Goal: Task Accomplishment & Management: Complete application form

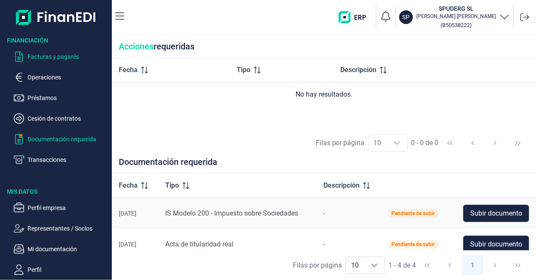
click at [45, 59] on p "Facturas y pagarés" at bounding box center [68, 57] width 81 height 10
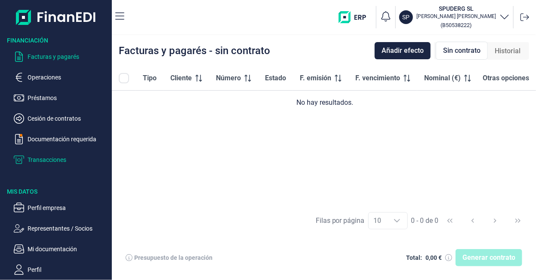
click at [47, 160] on p "Transacciones" at bounding box center [68, 160] width 81 height 10
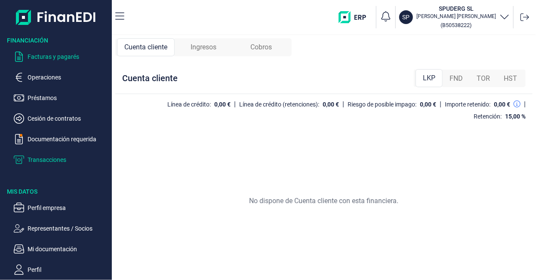
click at [56, 60] on p "Facturas y pagarés" at bounding box center [68, 57] width 81 height 10
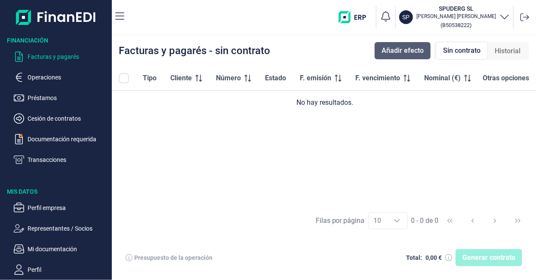
click at [395, 49] on span "Añadir efecto" at bounding box center [403, 51] width 42 height 10
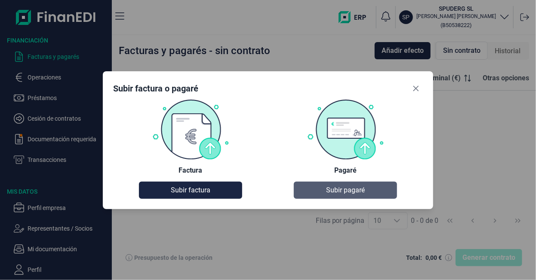
click at [330, 188] on span "Subir pagaré" at bounding box center [345, 190] width 39 height 10
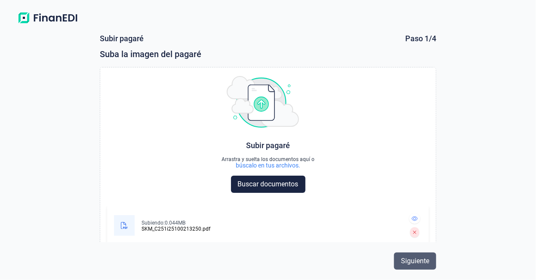
click at [415, 263] on span "Siguiente" at bounding box center [415, 261] width 28 height 10
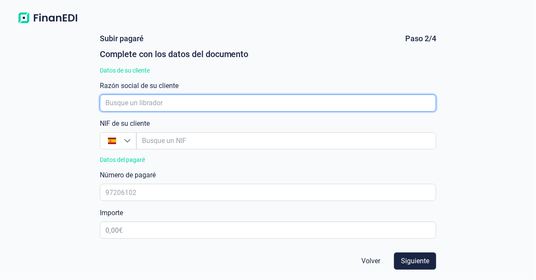
click at [181, 103] on input "empresaAutocomplete" at bounding box center [268, 103] width 337 height 17
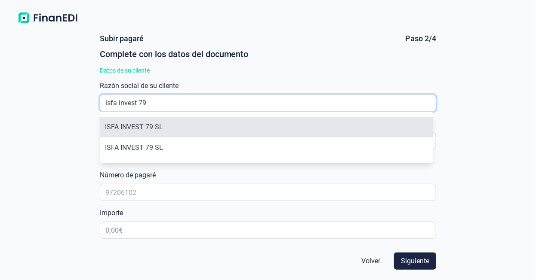
type input "isfa invest 79"
click at [169, 126] on li "ISFA INVEST 79 SL" at bounding box center [266, 127] width 333 height 21
type input "B19968585"
type input "ISFA INVEST 79 SL"
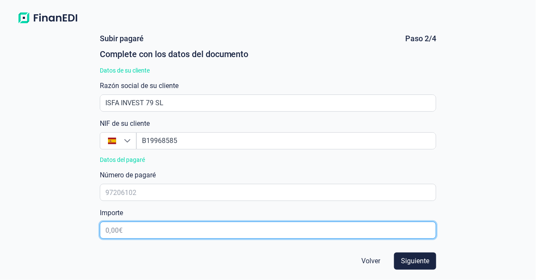
click at [146, 227] on input "text" at bounding box center [268, 230] width 337 height 17
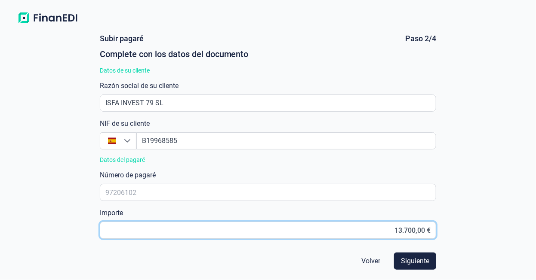
type input "137.000,00 €"
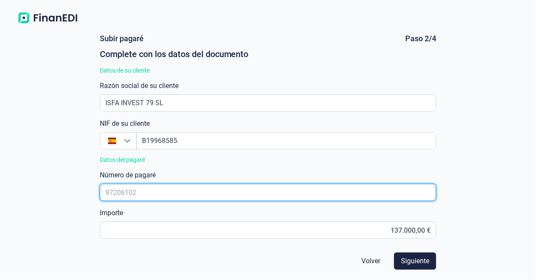
click at [180, 193] on input "text" at bounding box center [268, 192] width 337 height 17
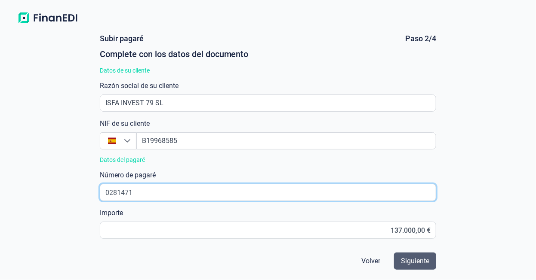
type input "0281471"
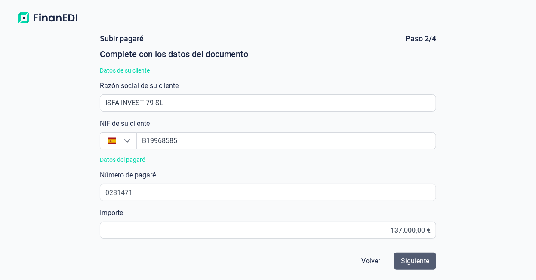
click at [420, 266] on span "Siguiente" at bounding box center [415, 261] width 28 height 10
click at [411, 260] on span "Siguiente" at bounding box center [415, 261] width 28 height 10
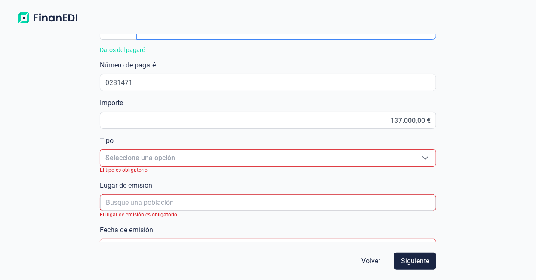
scroll to position [129, 0]
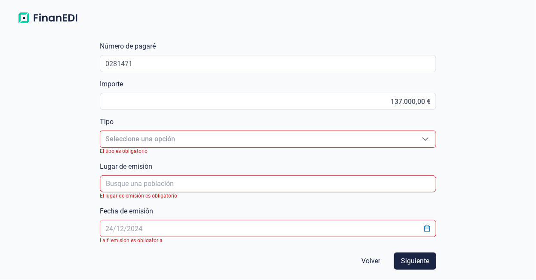
click at [225, 136] on span "Seleccione una opción" at bounding box center [257, 139] width 315 height 16
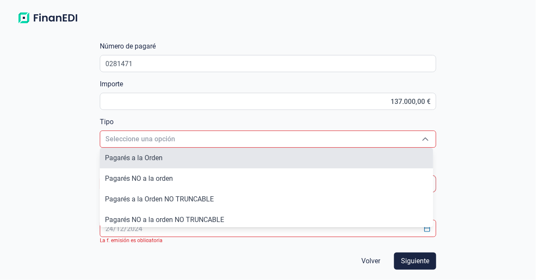
click at [183, 165] on li "Pagarés a la Orden" at bounding box center [266, 158] width 333 height 21
type input "Pagarés a la Orden"
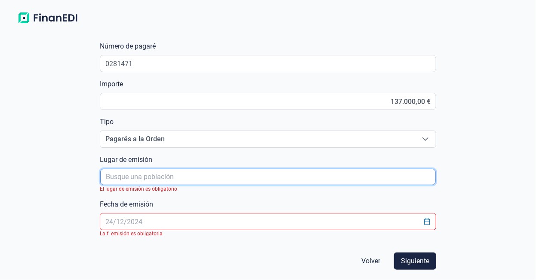
click at [180, 178] on input "poblacionAutocomplete" at bounding box center [268, 177] width 336 height 16
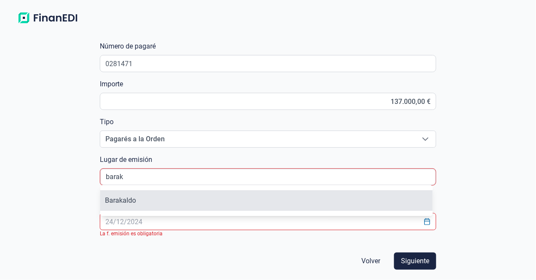
click at [142, 201] on li "Barakaldo" at bounding box center [266, 201] width 333 height 21
type input "Barakaldo"
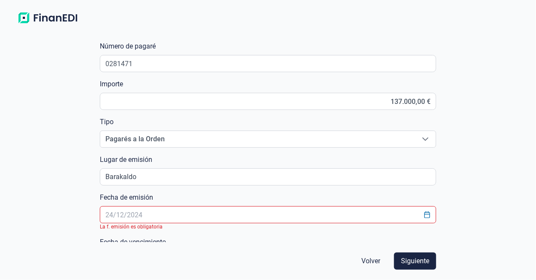
click at [193, 213] on input "text" at bounding box center [268, 214] width 337 height 17
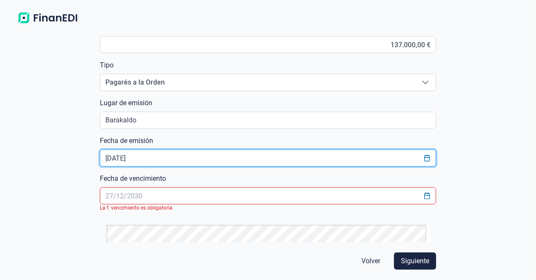
scroll to position [215, 0]
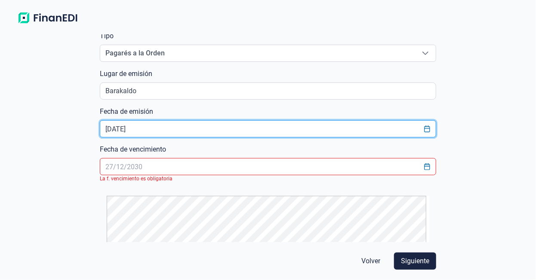
type input "[DATE]"
click at [197, 166] on input "text" at bounding box center [268, 166] width 337 height 17
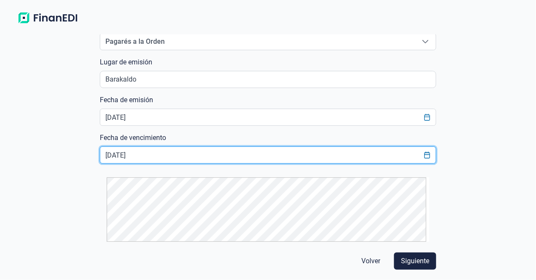
scroll to position [233, 0]
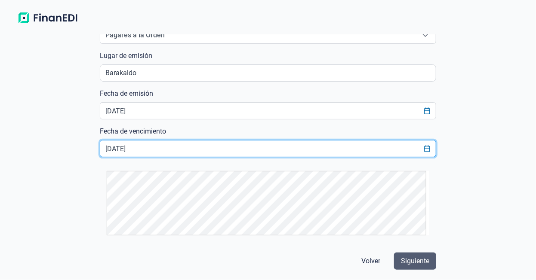
type input "[DATE]"
click at [409, 260] on span "Siguiente" at bounding box center [415, 261] width 28 height 10
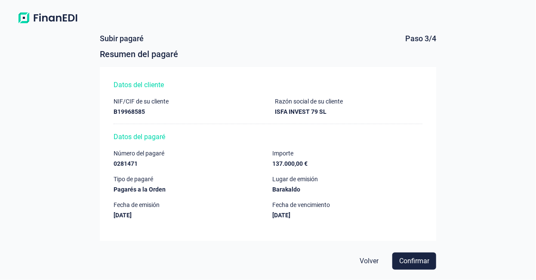
scroll to position [0, 0]
click at [413, 262] on span "Confirmar" at bounding box center [414, 261] width 30 height 10
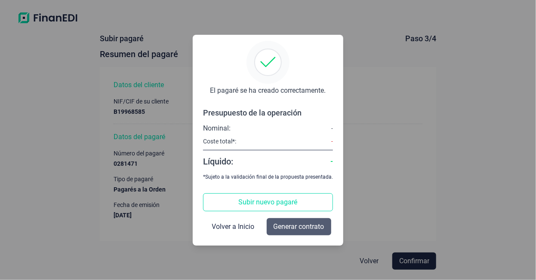
click at [296, 227] on span "Generar contrato" at bounding box center [299, 227] width 51 height 10
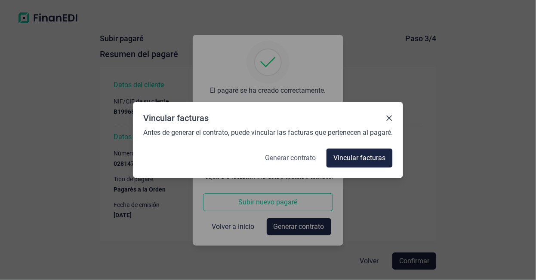
click at [302, 157] on span "Generar contrato" at bounding box center [290, 158] width 51 height 10
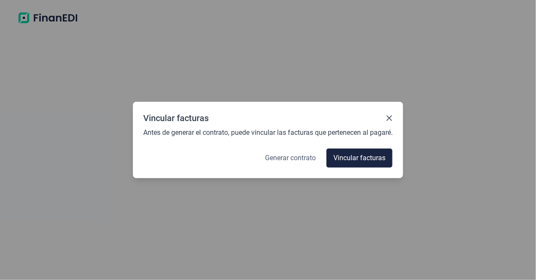
select select "ES"
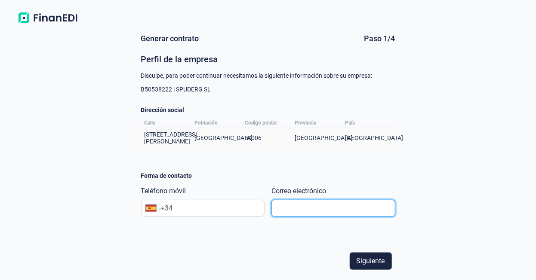
click at [288, 215] on input "text" at bounding box center [333, 208] width 124 height 17
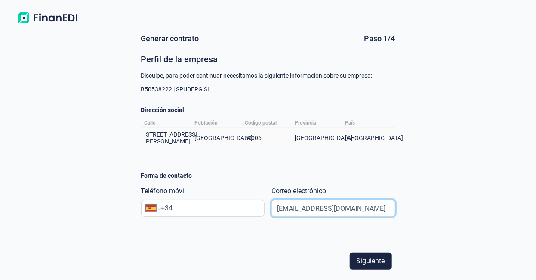
type input "[EMAIL_ADDRESS][DOMAIN_NAME]"
click at [235, 214] on input "+34" at bounding box center [212, 208] width 103 height 10
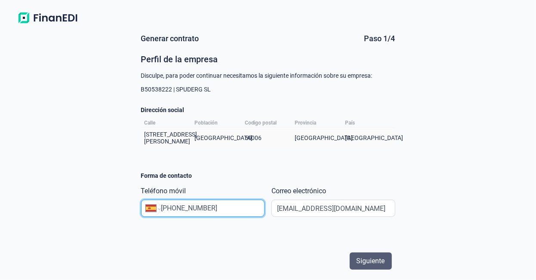
type input "[PHONE_NUMBER]"
click at [364, 260] on span "Siguiente" at bounding box center [371, 261] width 28 height 10
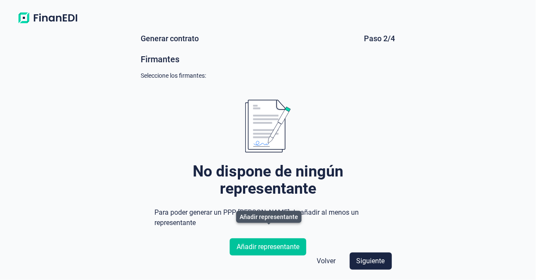
click at [274, 242] on span "Añadir representante" at bounding box center [268, 247] width 63 height 10
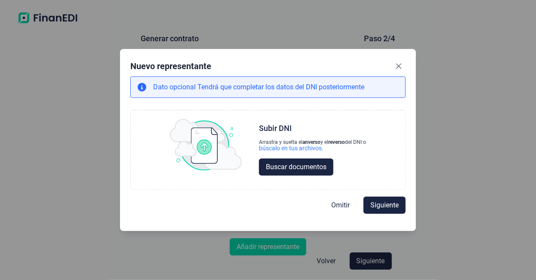
click at [399, 68] on icon "Close" at bounding box center [398, 66] width 7 height 7
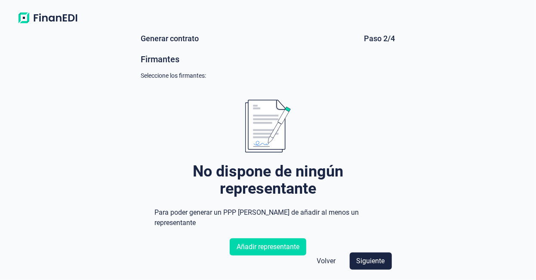
click at [329, 261] on span "Volver" at bounding box center [326, 261] width 19 height 10
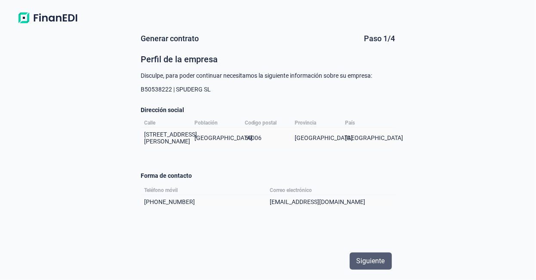
click at [358, 258] on span "Siguiente" at bounding box center [371, 261] width 28 height 10
